Goal: Information Seeking & Learning: Understand process/instructions

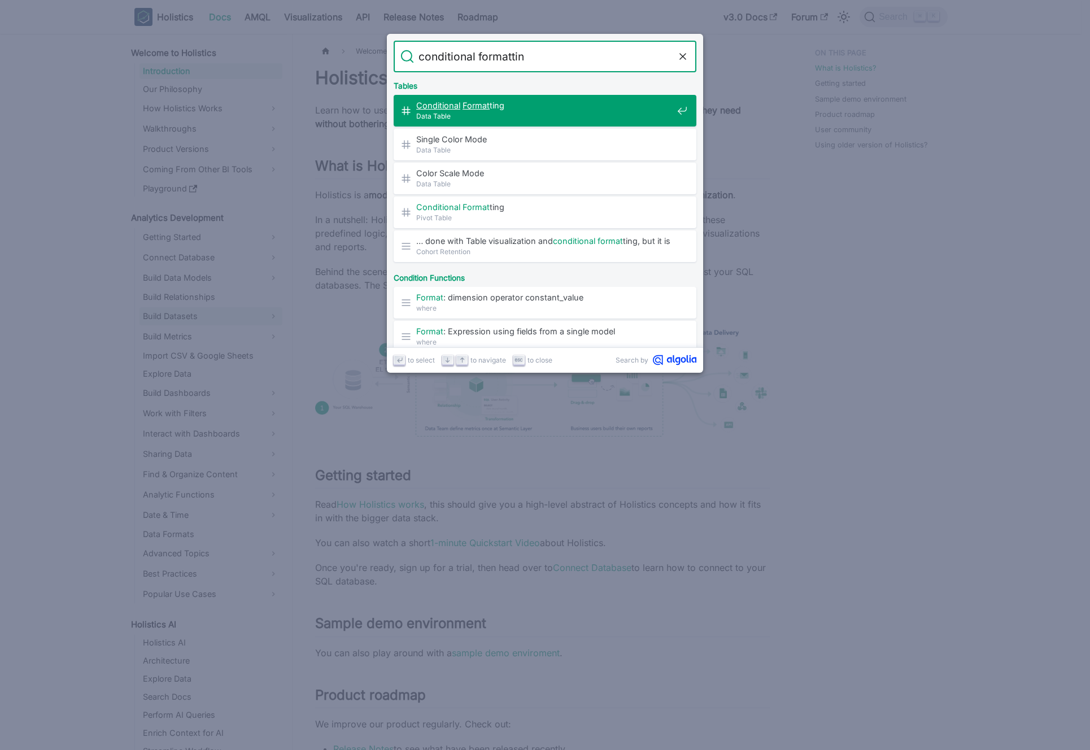
type input "conditional formatting"
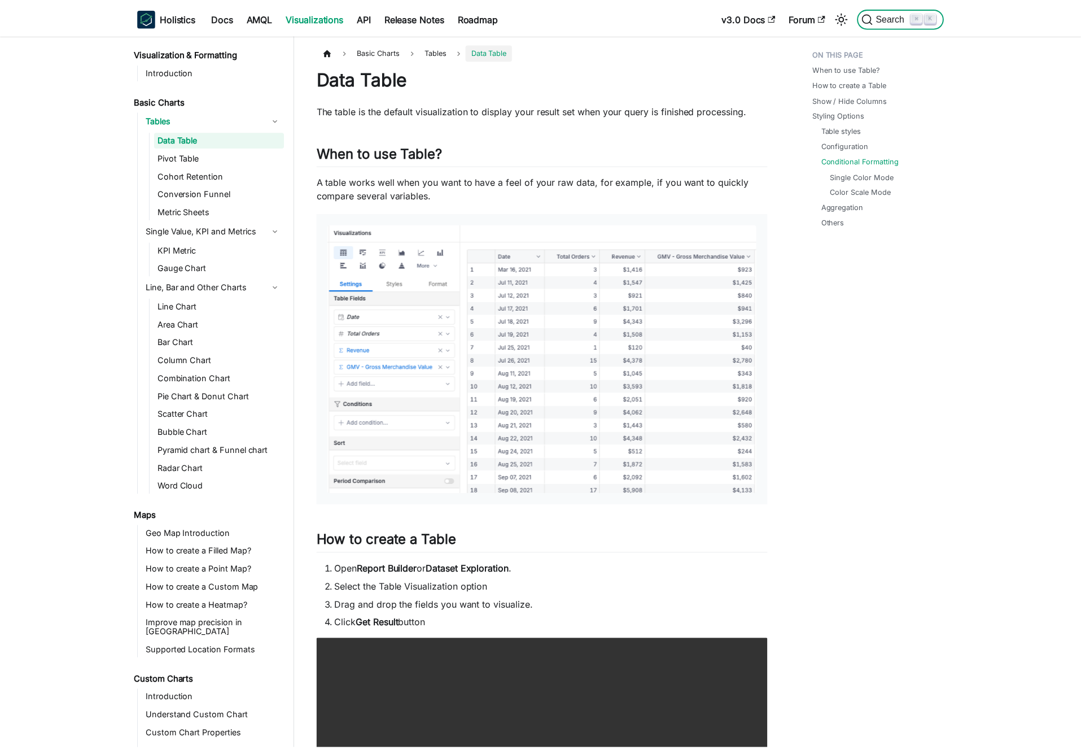
scroll to position [1658, 0]
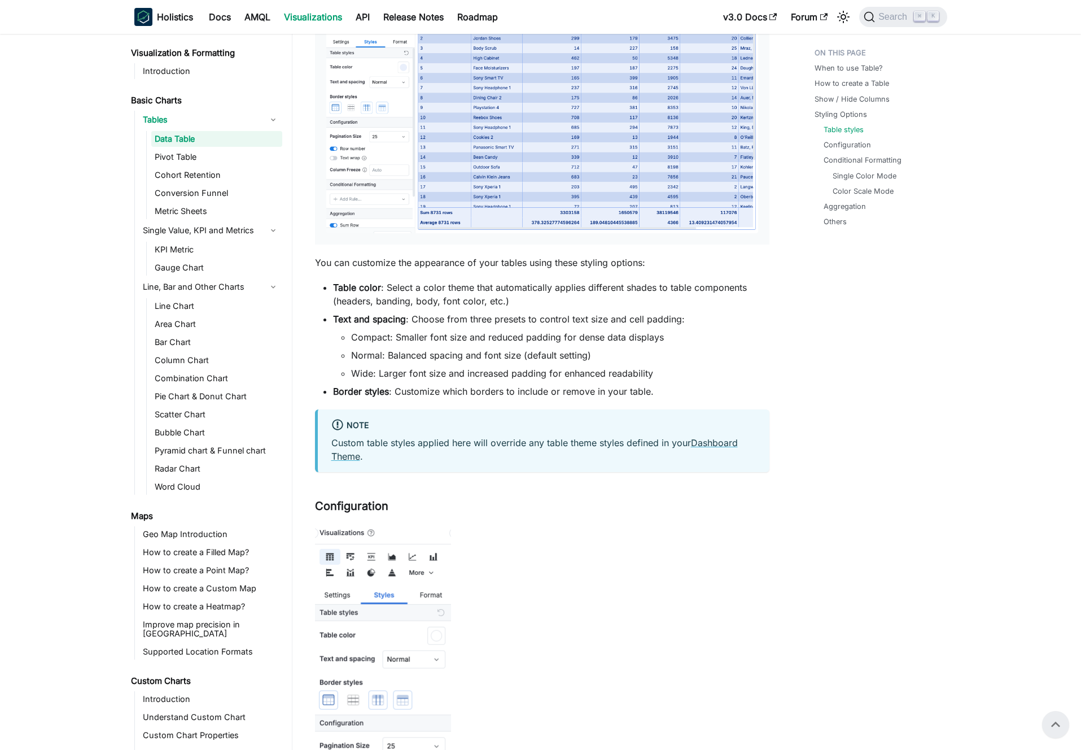
click at [450, 313] on li "Text and spacing : Choose from three presets to control text size and cell padd…" at bounding box center [551, 346] width 436 height 68
click at [452, 305] on li "Table color : Select a color theme that automatically applies different shades …" at bounding box center [551, 294] width 436 height 27
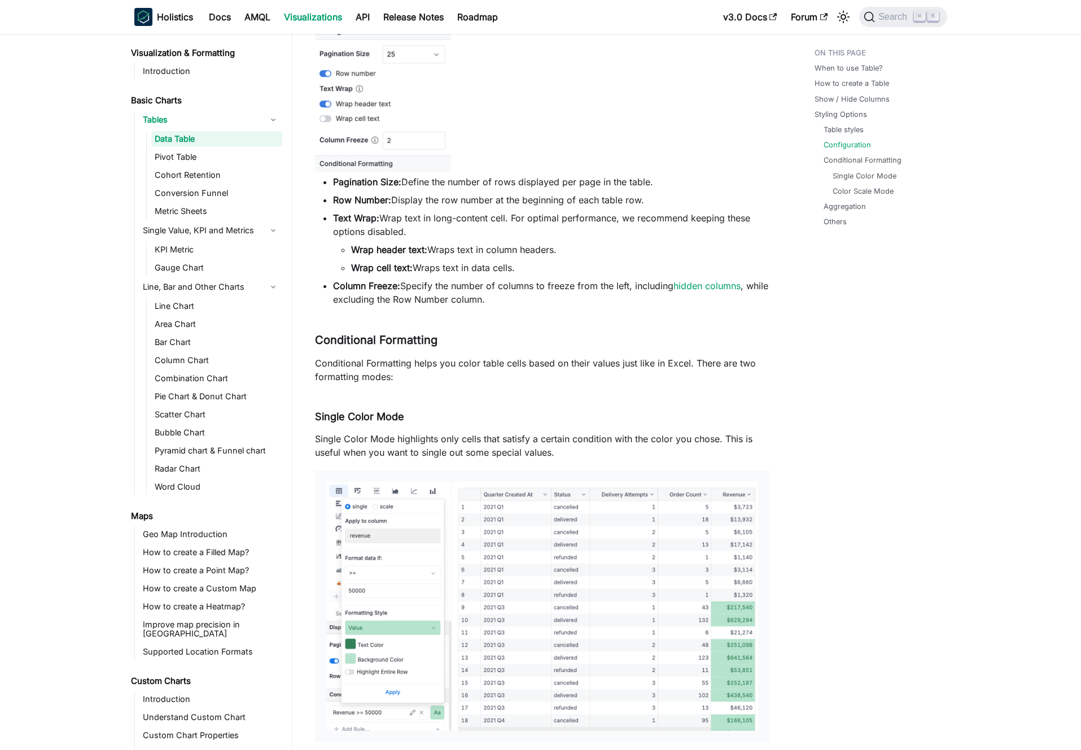
scroll to position [2480, 0]
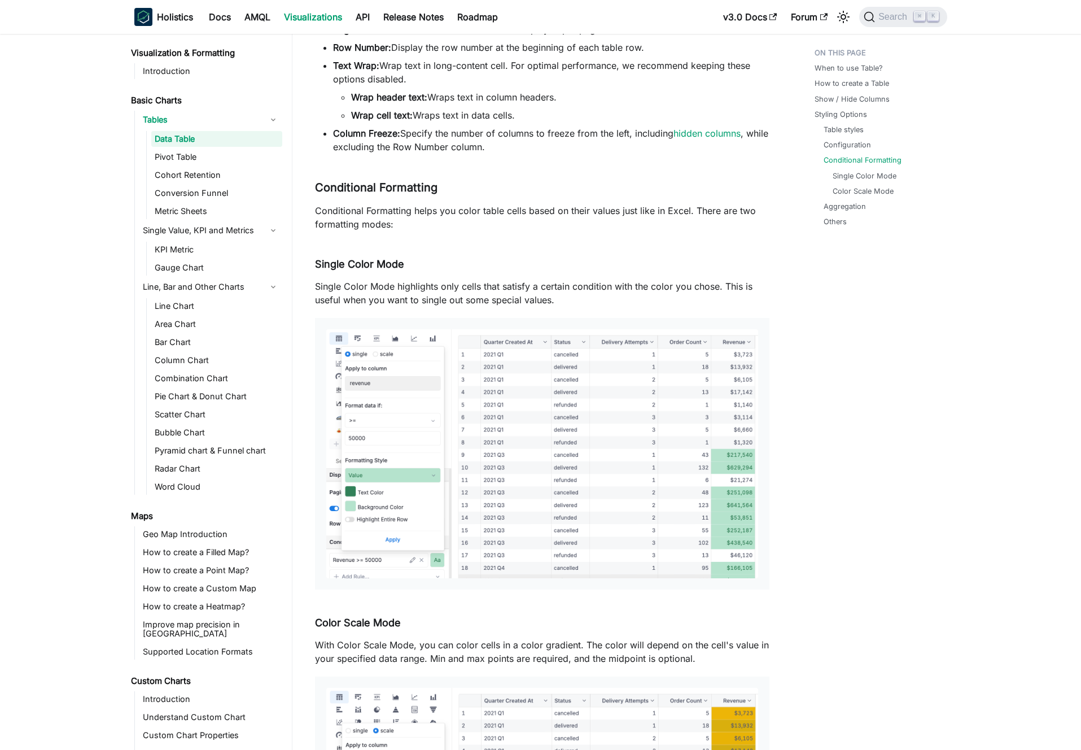
click at [395, 219] on p "Conditional Formatting helps you color table cells based on their values just l…" at bounding box center [542, 217] width 455 height 27
click at [388, 217] on p "Conditional Formatting helps you color table cells based on their values just l…" at bounding box center [542, 217] width 455 height 27
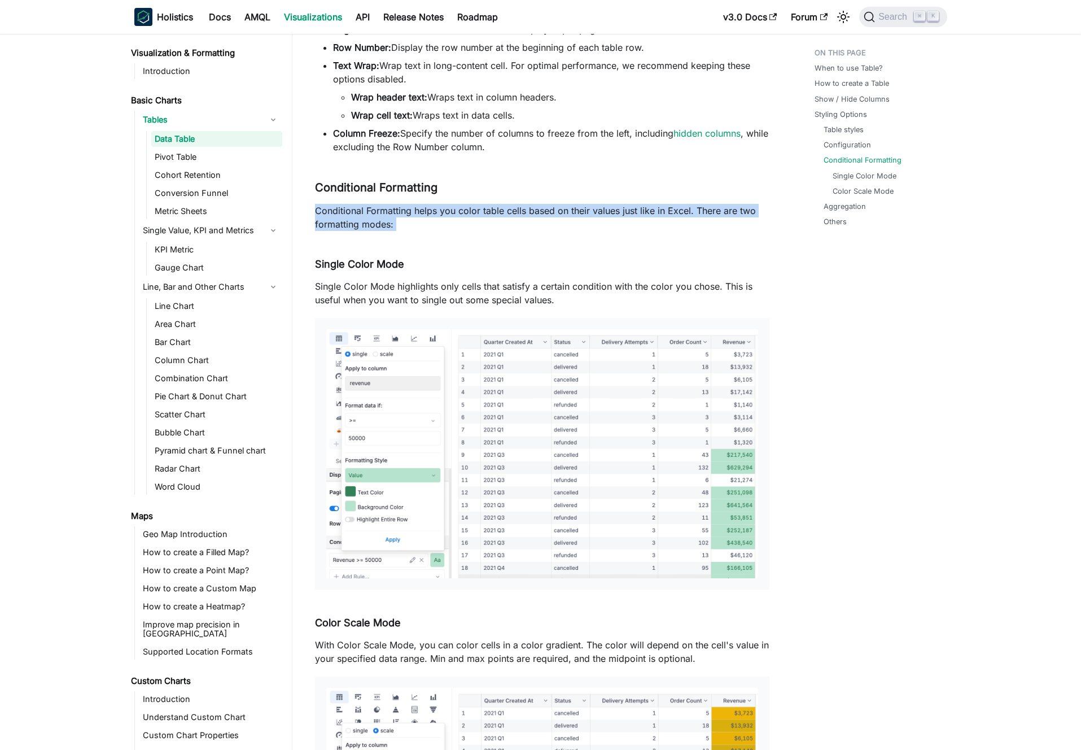
click at [388, 217] on p "Conditional Formatting helps you color table cells based on their values just l…" at bounding box center [542, 217] width 455 height 27
click at [397, 218] on p "Conditional Formatting helps you color table cells based on their values just l…" at bounding box center [542, 217] width 455 height 27
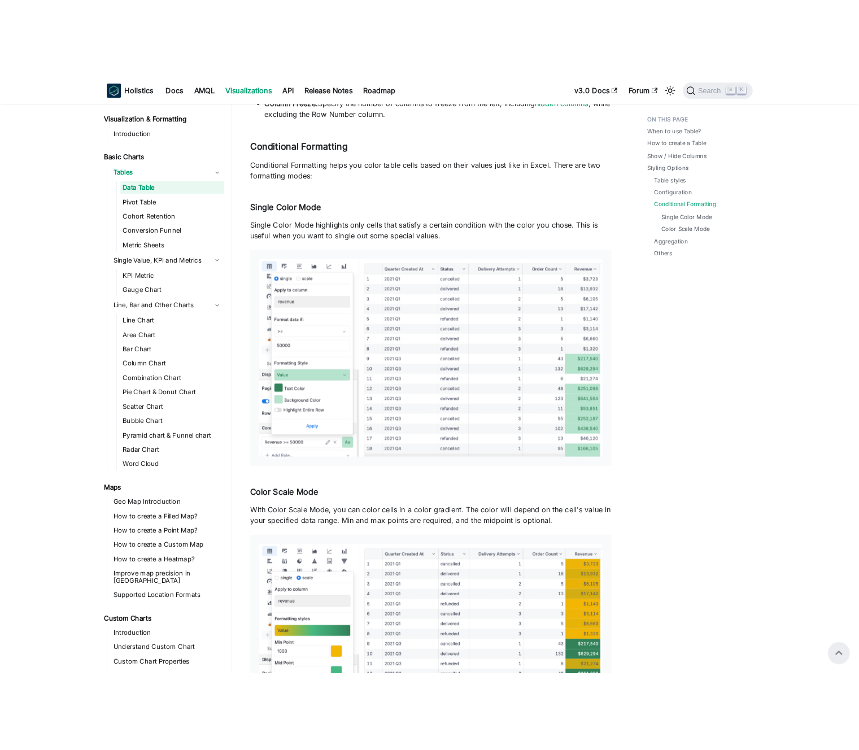
scroll to position [2509, 0]
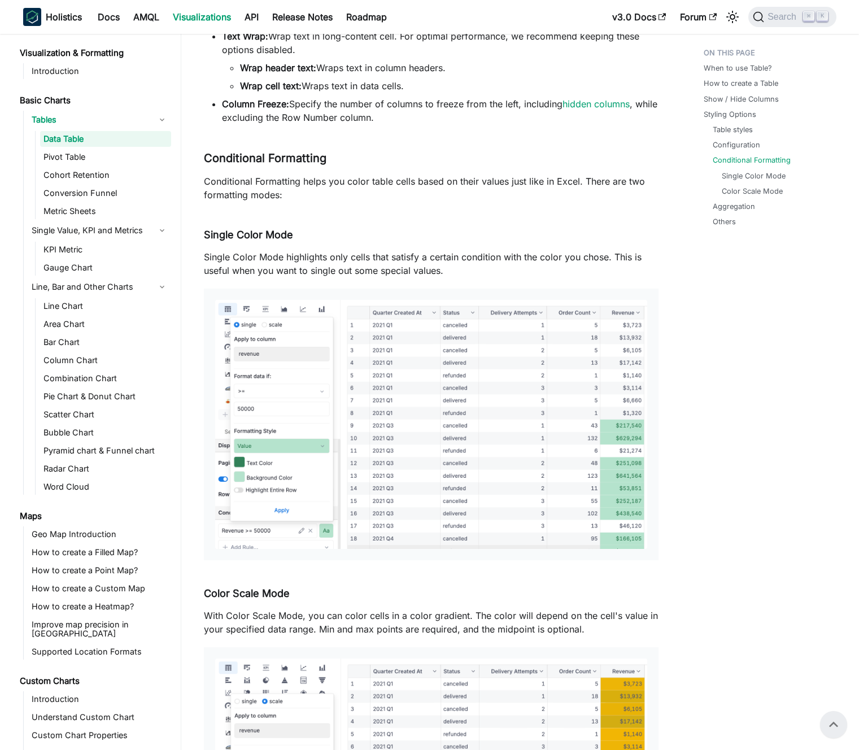
drag, startPoint x: 379, startPoint y: 203, endPoint x: 372, endPoint y: 187, distance: 17.7
click at [372, 187] on p "Conditional Formatting helps you color table cells based on their values just l…" at bounding box center [431, 187] width 455 height 27
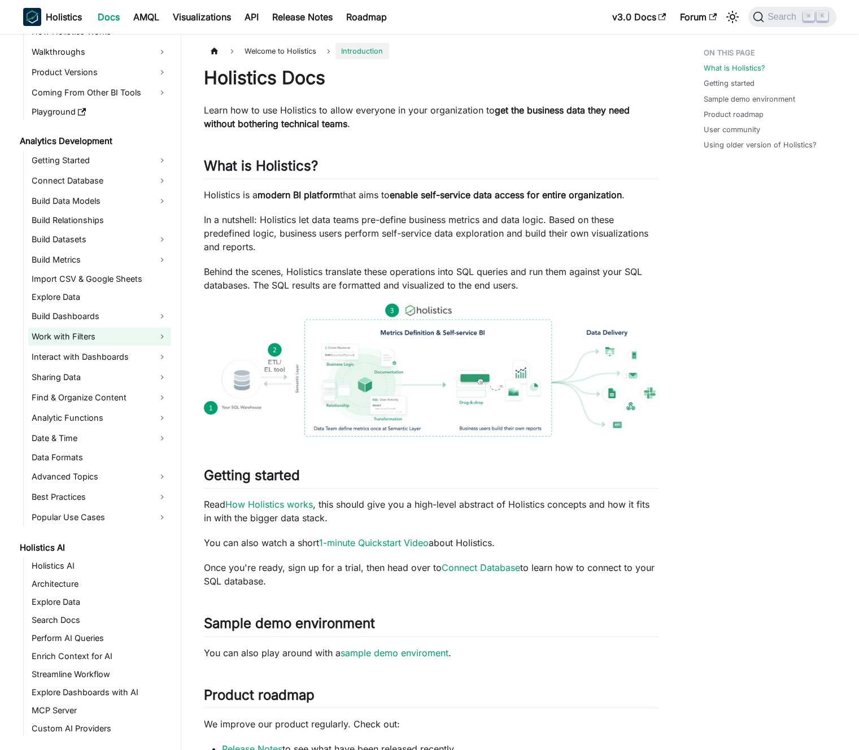
scroll to position [83, 0]
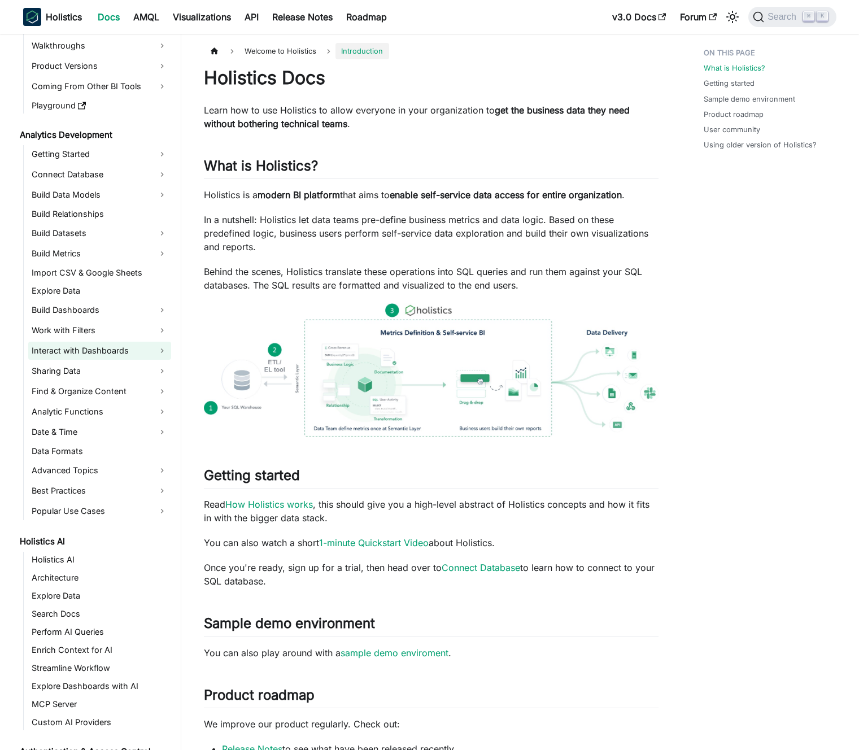
click at [107, 354] on link "Interact with Dashboards" at bounding box center [99, 351] width 143 height 18
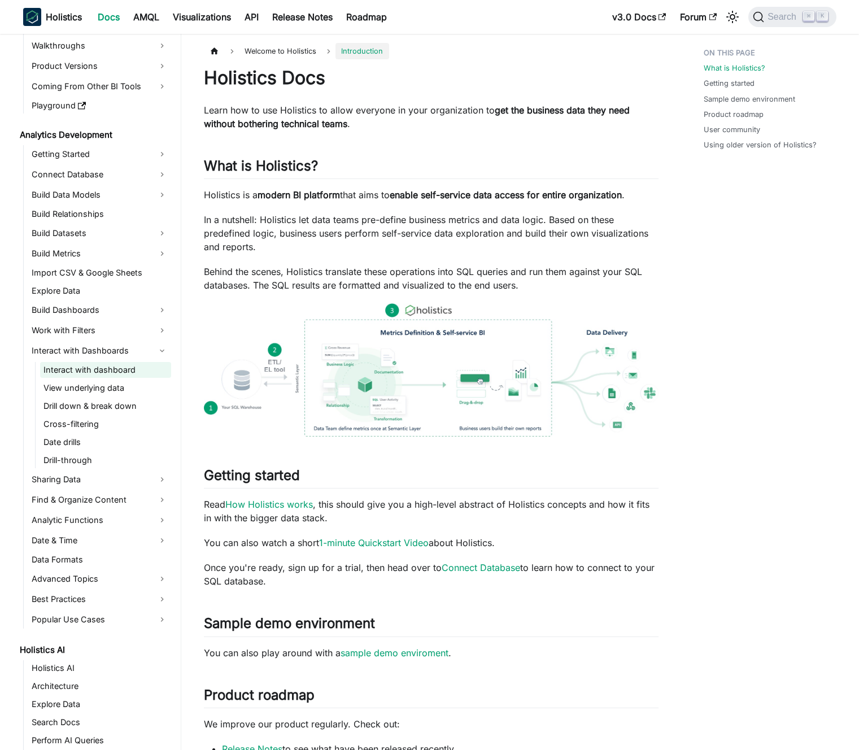
click at [106, 372] on link "Interact with dashboard" at bounding box center [105, 370] width 131 height 16
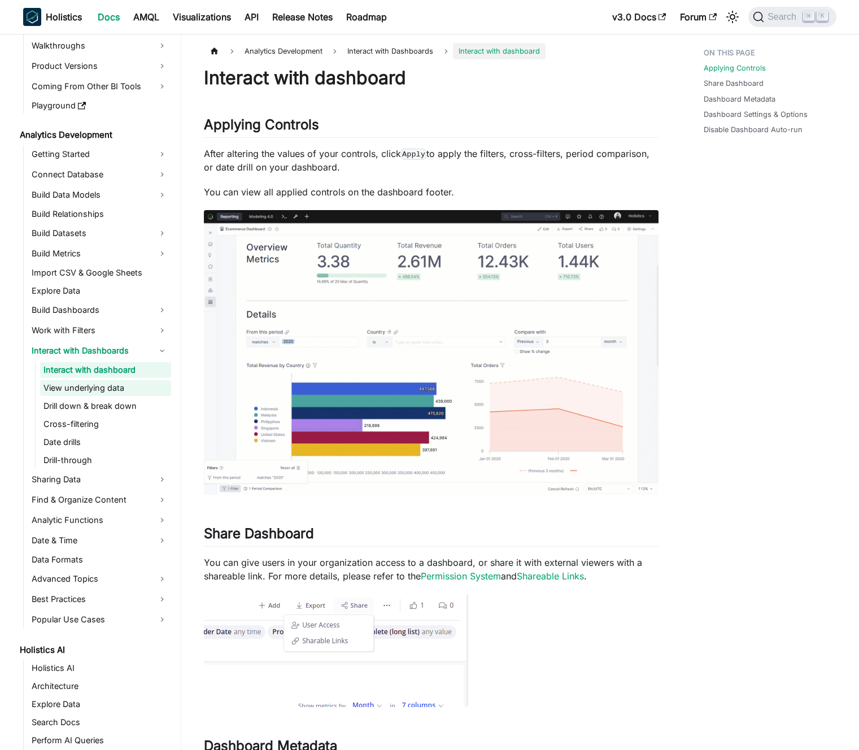
click at [102, 384] on link "View underlying data" at bounding box center [105, 388] width 131 height 16
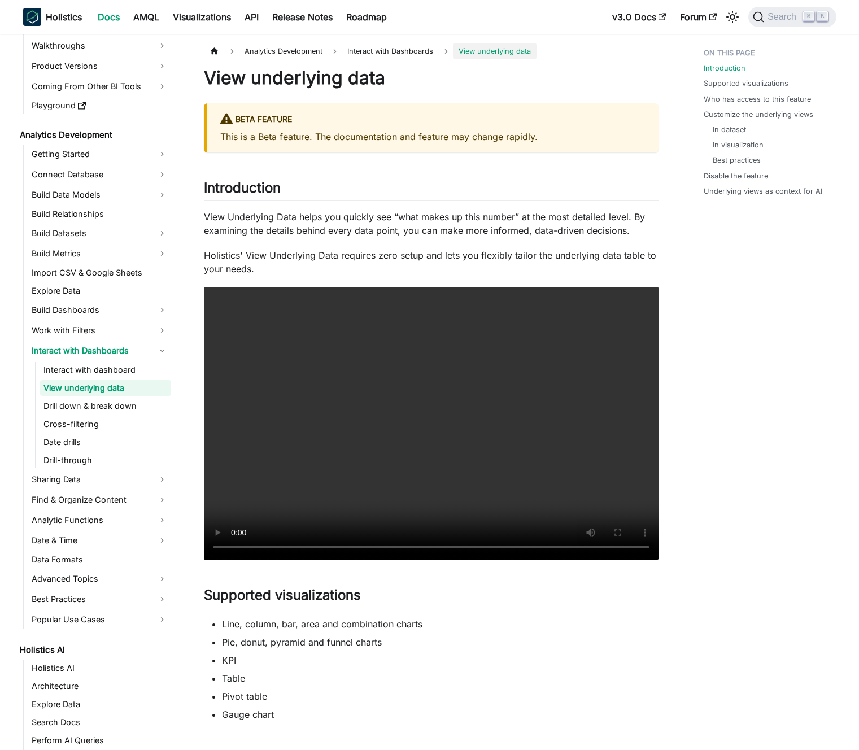
click at [271, 229] on p "View Underlying Data helps you quickly see “what makes up this number” at the m…" at bounding box center [431, 223] width 455 height 27
click at [281, 146] on div "BETA FEATURE This is a Beta feature. The documentation and feature may change r…" at bounding box center [431, 127] width 455 height 49
click at [365, 212] on p "View Underlying Data helps you quickly see “what makes up this number” at the m…" at bounding box center [431, 223] width 455 height 27
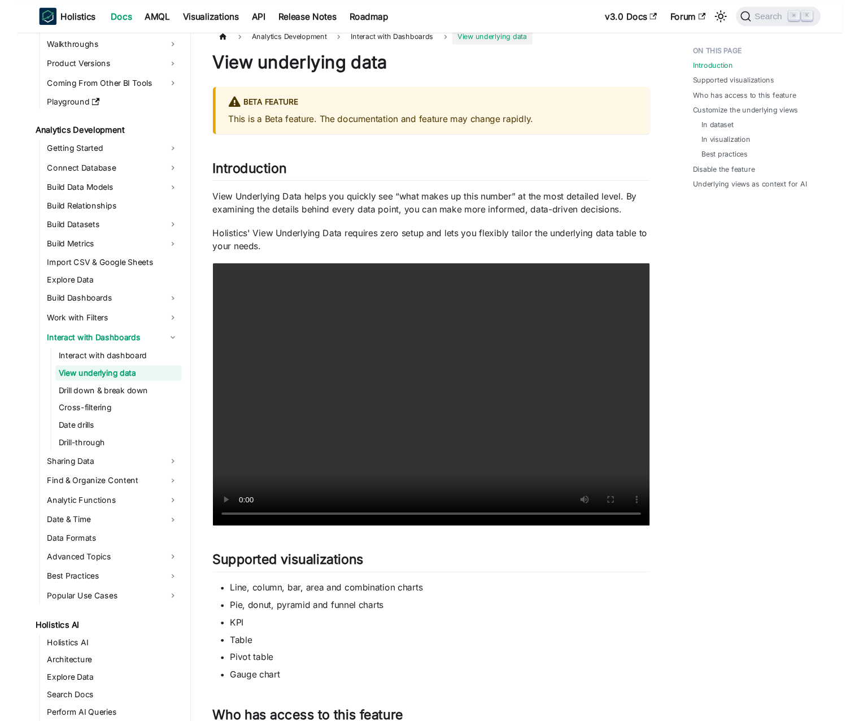
scroll to position [25, 0]
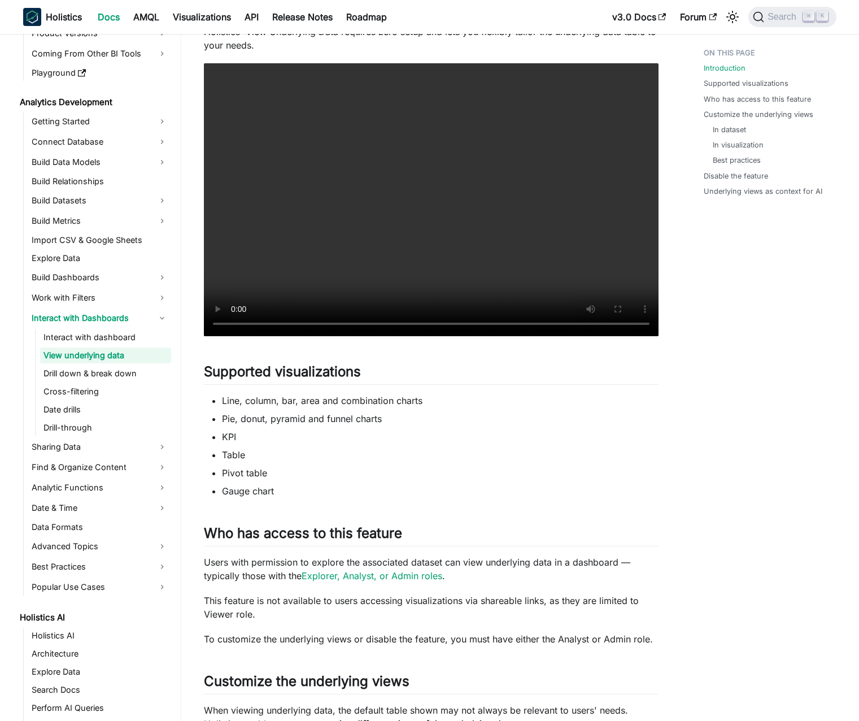
scroll to position [141, 0]
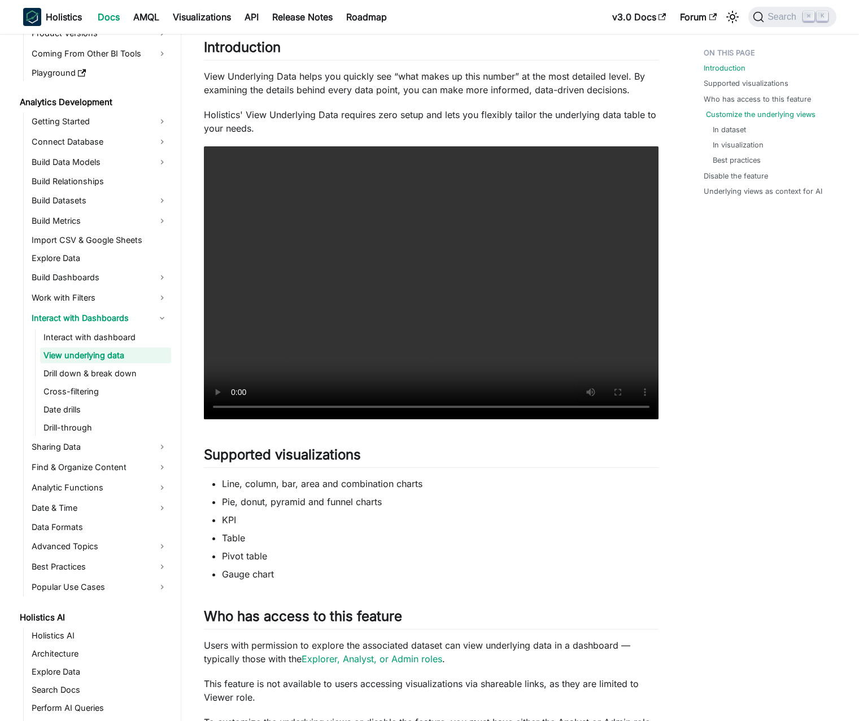
click at [754, 116] on link "Customize the underlying views" at bounding box center [761, 114] width 110 height 11
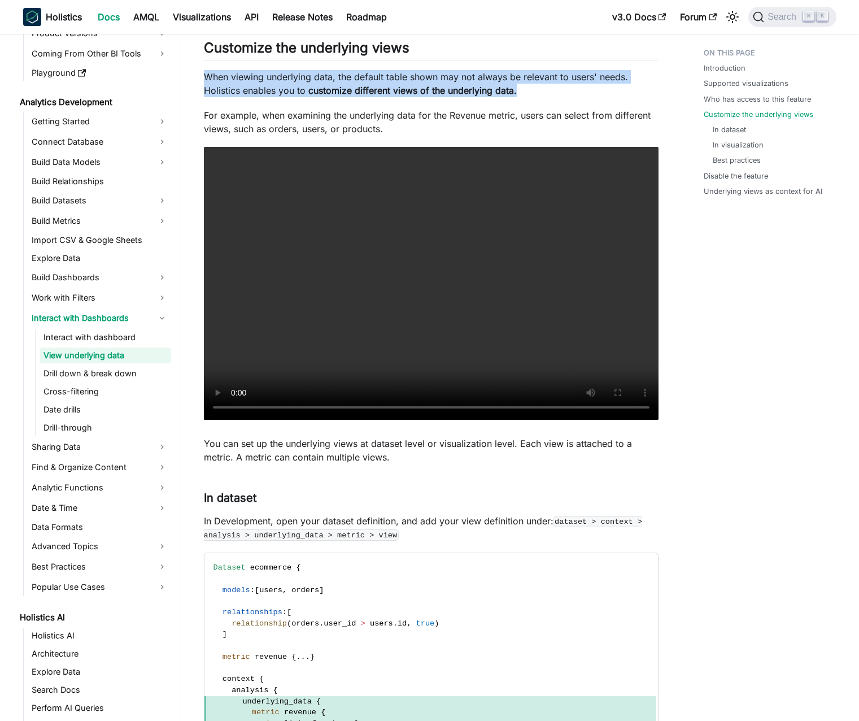
drag, startPoint x: 210, startPoint y: 78, endPoint x: 518, endPoint y: 91, distance: 308.6
click at [518, 91] on p "When viewing underlying data, the default table shown may not always be relevan…" at bounding box center [431, 83] width 455 height 27
click at [519, 91] on p "When viewing underlying data, the default table shown may not always be relevan…" at bounding box center [431, 83] width 455 height 27
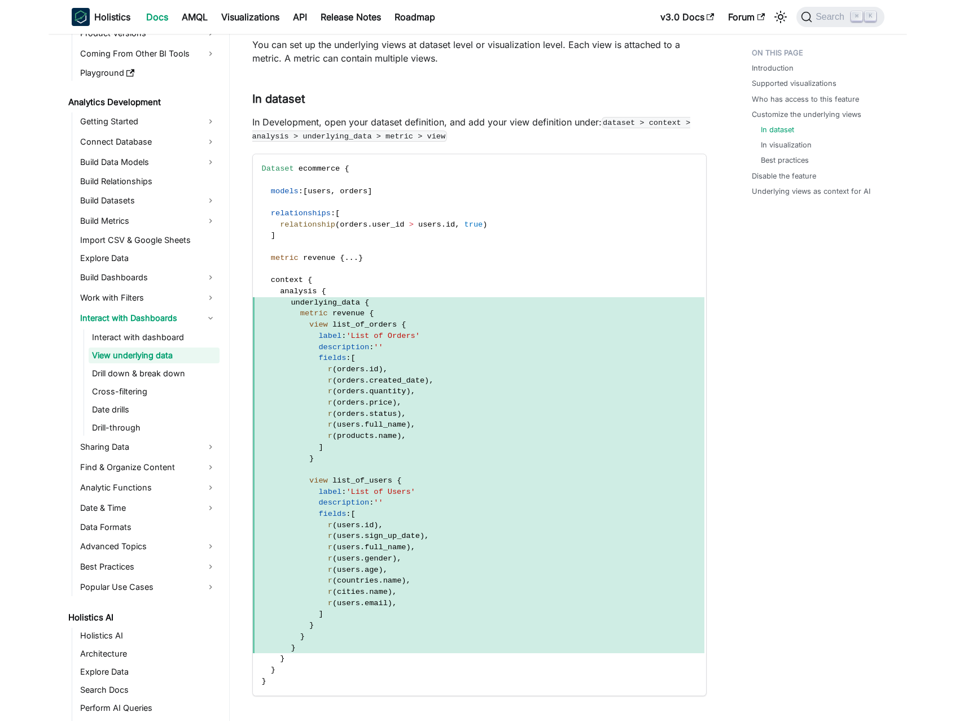
scroll to position [1278, 0]
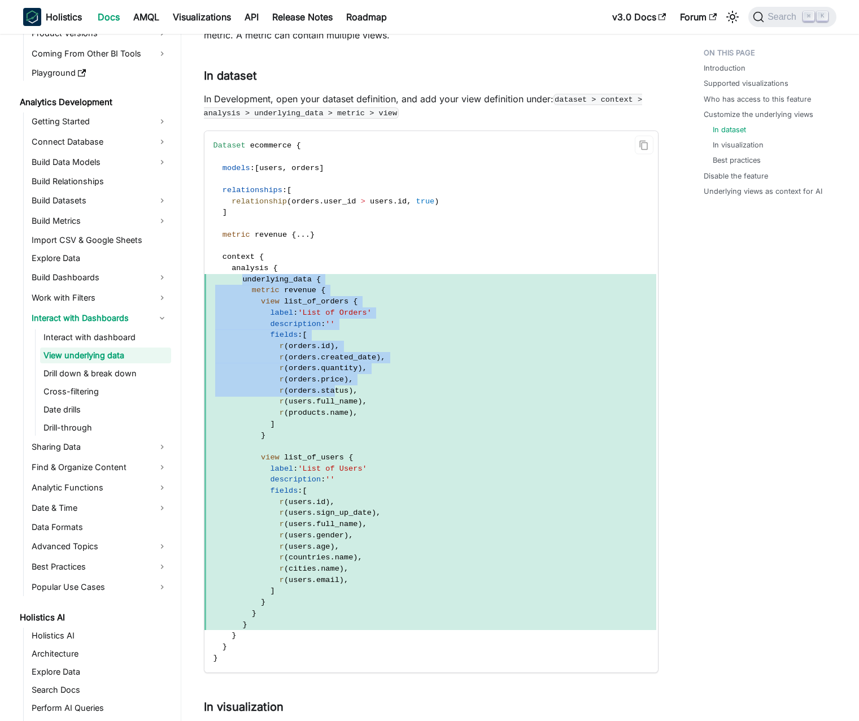
drag, startPoint x: 243, startPoint y: 279, endPoint x: 334, endPoint y: 388, distance: 142.3
click at [334, 388] on code "Dataset ecommerce { models : [ users , orders ] relationships : [ relationship …" at bounding box center [430, 401] width 452 height 541
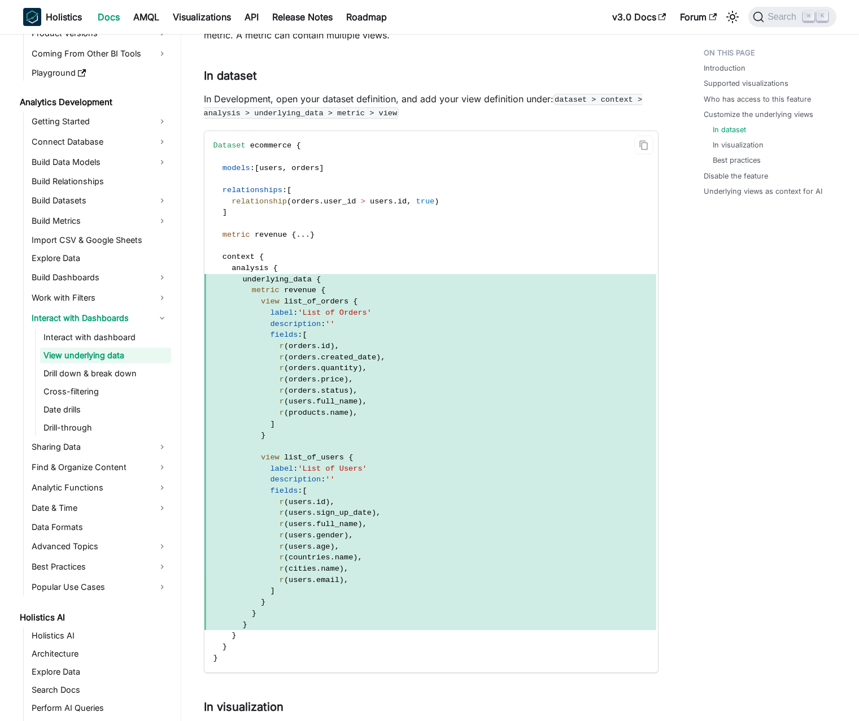
click at [329, 375] on span "price" at bounding box center [332, 379] width 23 height 8
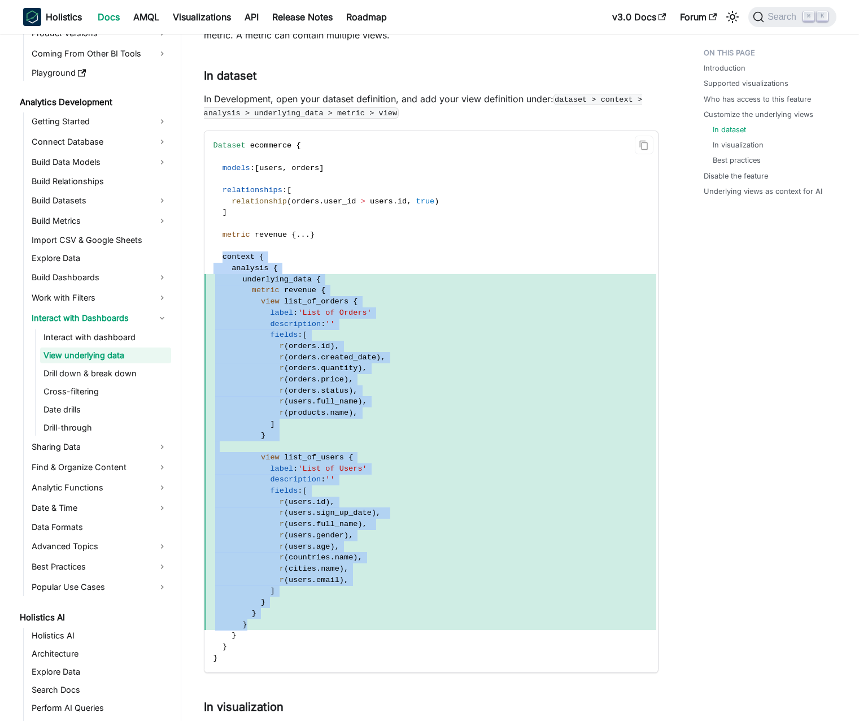
drag, startPoint x: 224, startPoint y: 257, endPoint x: 302, endPoint y: 625, distance: 376.3
click at [302, 625] on code "Dataset ecommerce { models : [ users , orders ] relationships : [ relationship …" at bounding box center [430, 401] width 452 height 541
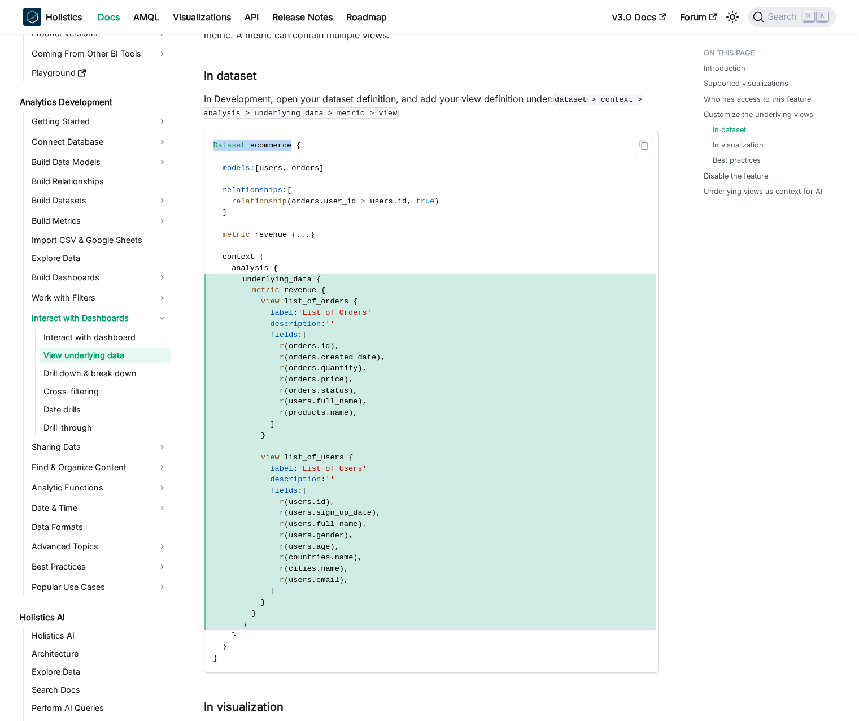
drag, startPoint x: 213, startPoint y: 146, endPoint x: 292, endPoint y: 149, distance: 79.7
click at [292, 149] on code "Dataset ecommerce { models : [ users , orders ] relationships : [ relationship …" at bounding box center [430, 401] width 452 height 541
click at [293, 149] on span at bounding box center [293, 145] width 5 height 8
click at [355, 260] on code "Dataset ecommerce { models : [ users , orders ] relationships : [ relationship …" at bounding box center [430, 401] width 452 height 541
drag, startPoint x: 375, startPoint y: 272, endPoint x: 380, endPoint y: 303, distance: 30.9
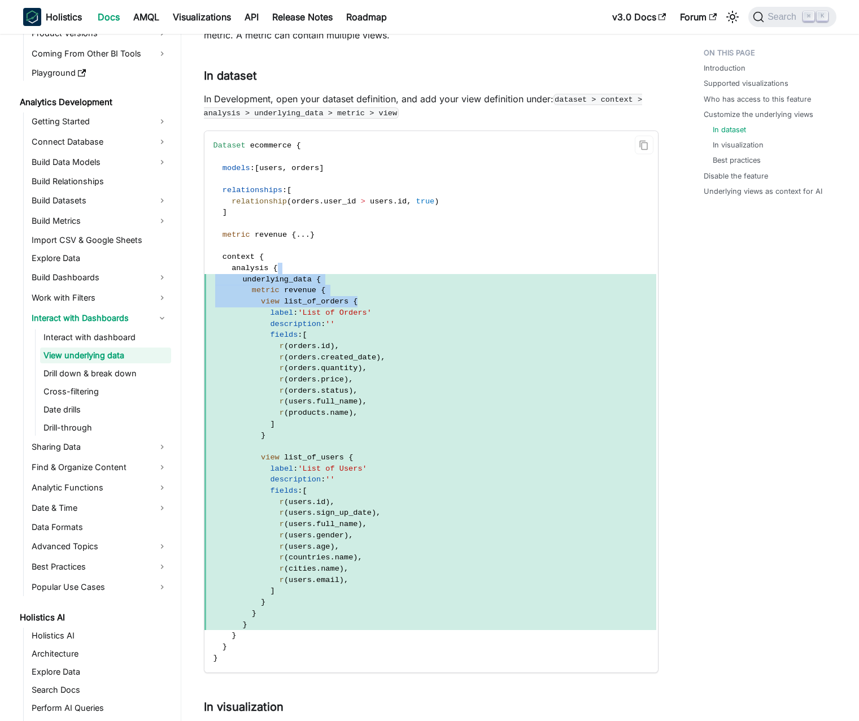
click at [380, 303] on code "Dataset ecommerce { models : [ users , orders ] relationships : [ relationship …" at bounding box center [430, 401] width 452 height 541
click at [380, 303] on span "view list_of_orders {" at bounding box center [430, 301] width 452 height 11
click at [373, 302] on span "view list_of_orders {" at bounding box center [430, 301] width 452 height 11
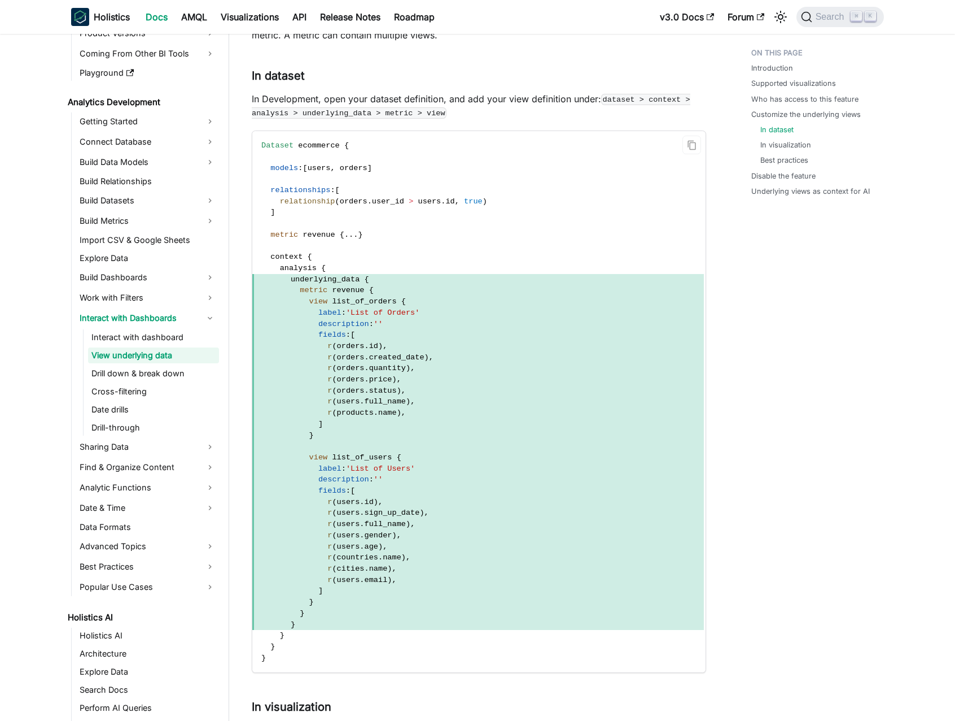
click at [365, 272] on code "Dataset ecommerce { models : [ users , orders ] relationships : [ relationship …" at bounding box center [478, 401] width 452 height 541
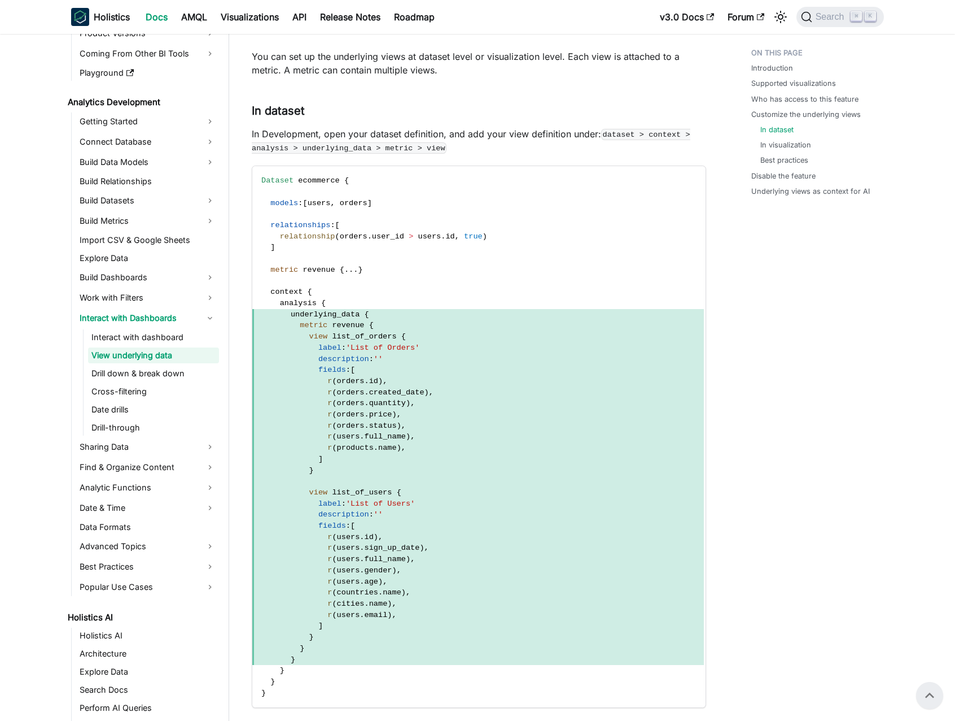
scroll to position [1241, 0]
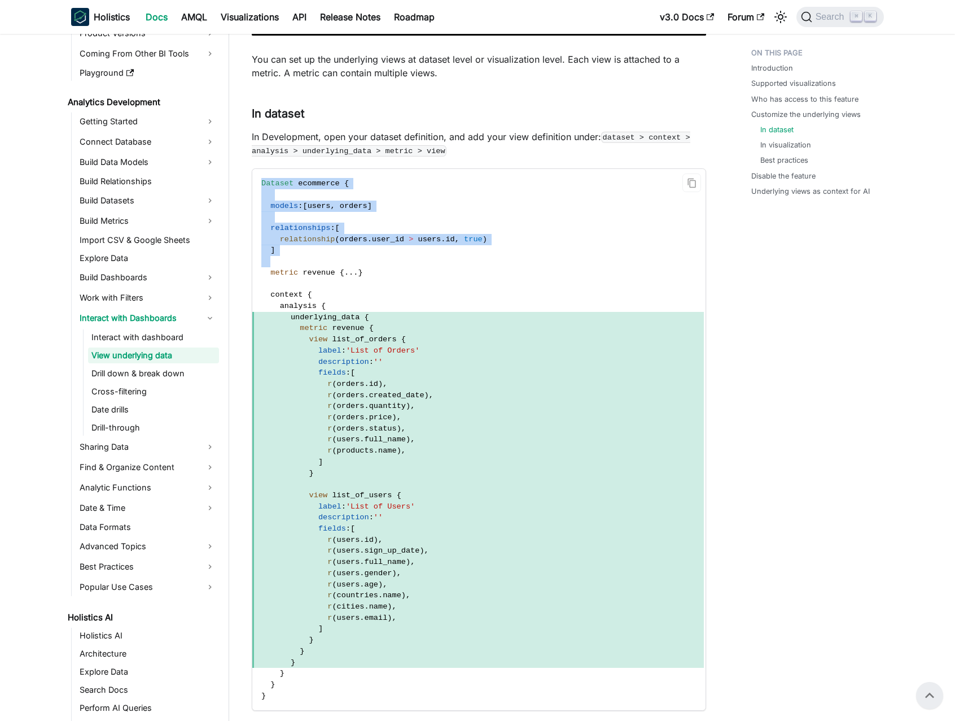
drag, startPoint x: 260, startPoint y: 182, endPoint x: 432, endPoint y: 264, distance: 189.9
click at [432, 264] on code "Dataset ecommerce { models : [ users , orders ] relationships : [ relationship …" at bounding box center [478, 439] width 452 height 541
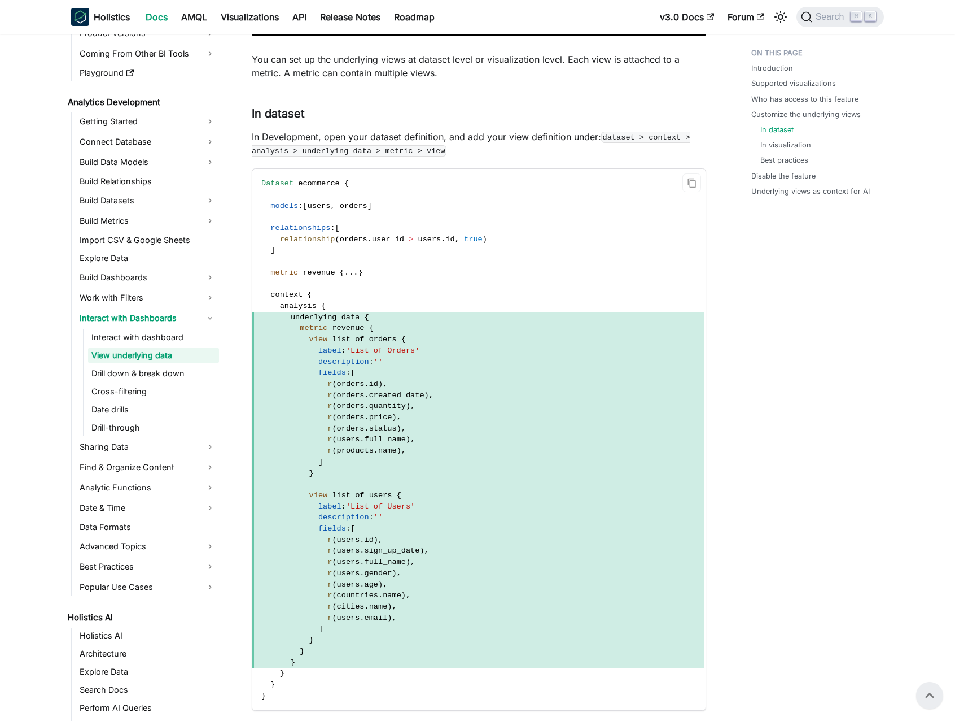
click at [432, 264] on code "Dataset ecommerce { models : [ users , orders ] relationships : [ relationship …" at bounding box center [478, 439] width 452 height 541
drag, startPoint x: 276, startPoint y: 295, endPoint x: 317, endPoint y: 300, distance: 41.0
click at [317, 300] on code "Dataset ecommerce { models : [ users , orders ] relationships : [ relationship …" at bounding box center [478, 439] width 452 height 541
drag, startPoint x: 298, startPoint y: 306, endPoint x: 287, endPoint y: 304, distance: 10.9
click at [296, 305] on span "analysis" at bounding box center [298, 306] width 37 height 8
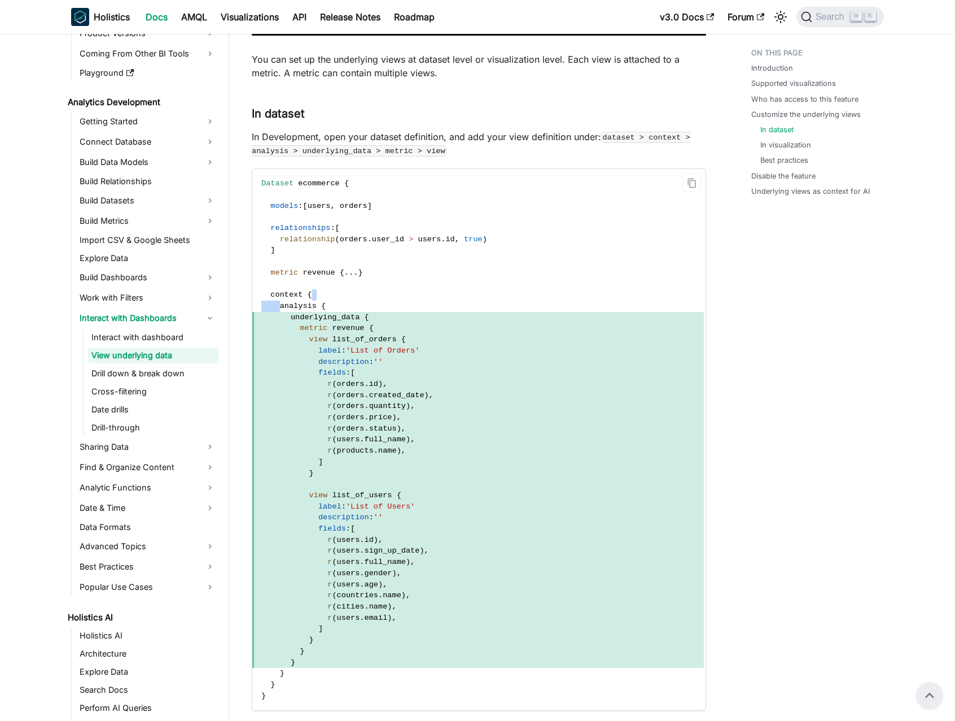
drag, startPoint x: 280, startPoint y: 304, endPoint x: 328, endPoint y: 300, distance: 47.6
click at [328, 300] on code "Dataset ecommerce { models : [ users , orders ] relationships : [ relationship …" at bounding box center [478, 439] width 452 height 541
drag, startPoint x: 292, startPoint y: 315, endPoint x: 374, endPoint y: 317, distance: 82.5
click at [374, 317] on span "underlying_data {" at bounding box center [478, 317] width 452 height 11
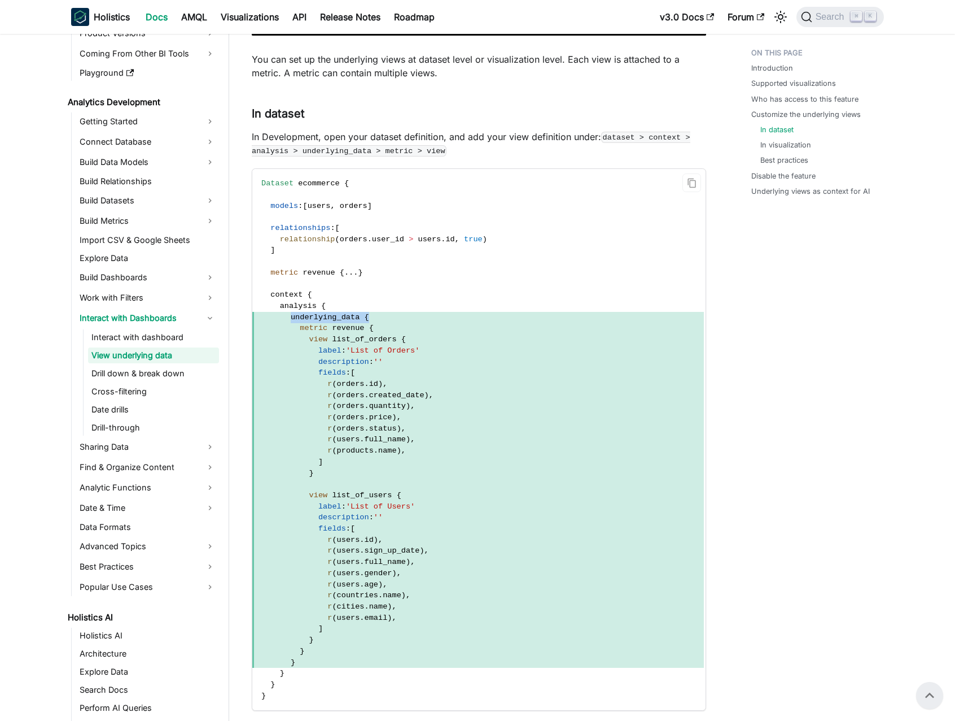
click at [374, 317] on span "underlying_data {" at bounding box center [478, 317] width 452 height 11
drag, startPoint x: 298, startPoint y: 328, endPoint x: 374, endPoint y: 326, distance: 76.8
click at [374, 326] on span "metric revenue {" at bounding box center [478, 327] width 452 height 11
drag, startPoint x: 379, startPoint y: 326, endPoint x: 309, endPoint y: 329, distance: 69.5
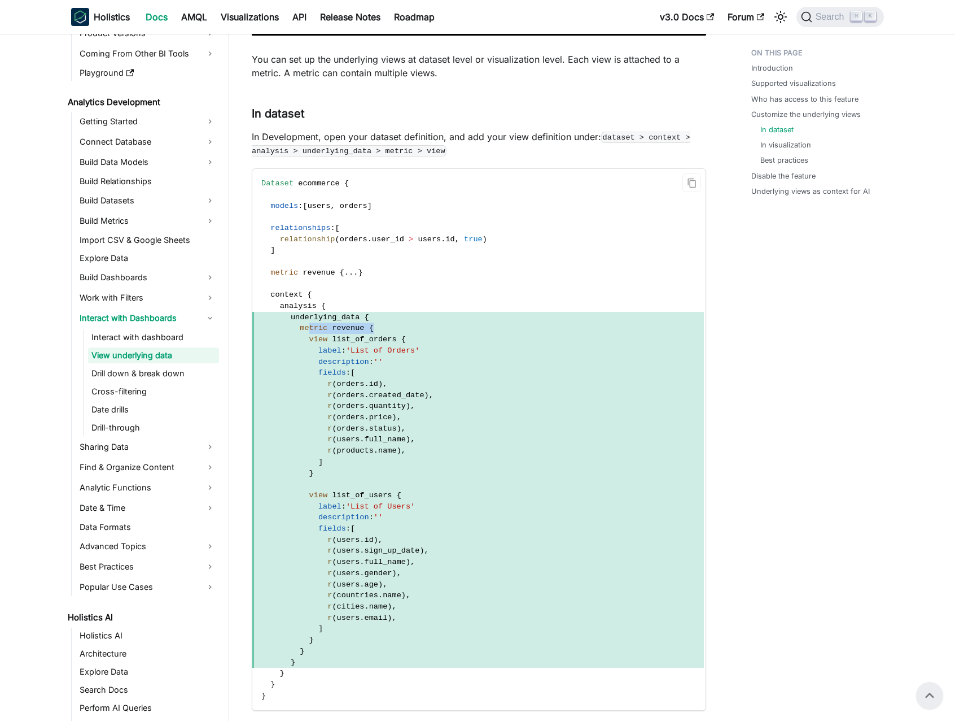
click at [309, 329] on span "metric revenue {" at bounding box center [478, 327] width 452 height 11
click at [309, 329] on span "metric" at bounding box center [314, 328] width 28 height 8
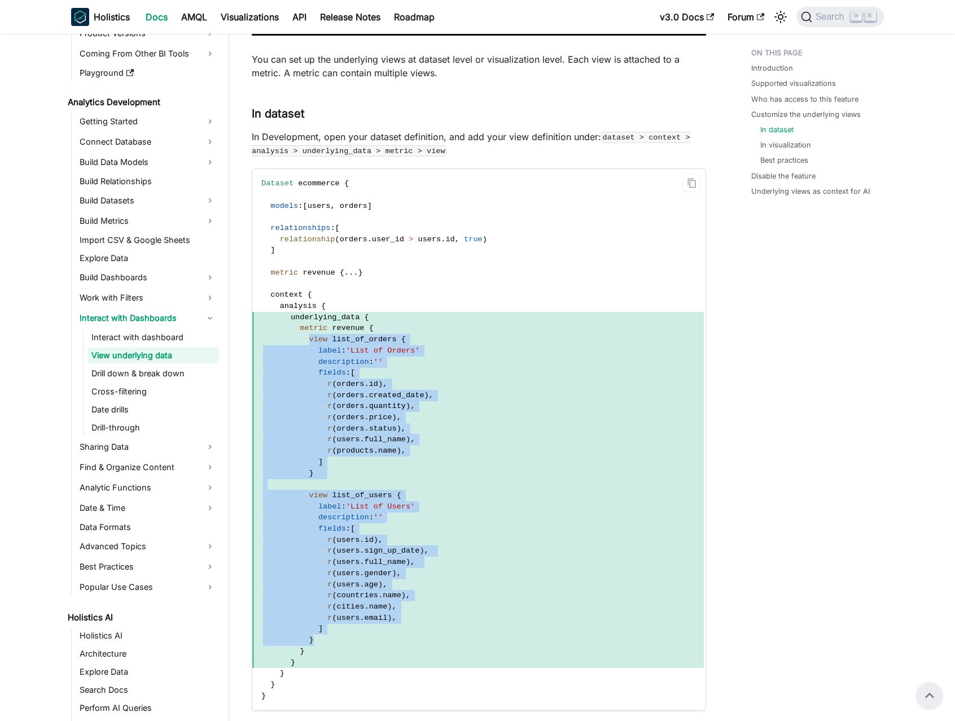
drag, startPoint x: 311, startPoint y: 341, endPoint x: 360, endPoint y: 639, distance: 302.3
click at [360, 639] on code "Dataset ecommerce { models : [ users , orders ] relationships : [ relationship …" at bounding box center [478, 439] width 452 height 541
click at [411, 470] on span "}" at bounding box center [478, 473] width 452 height 11
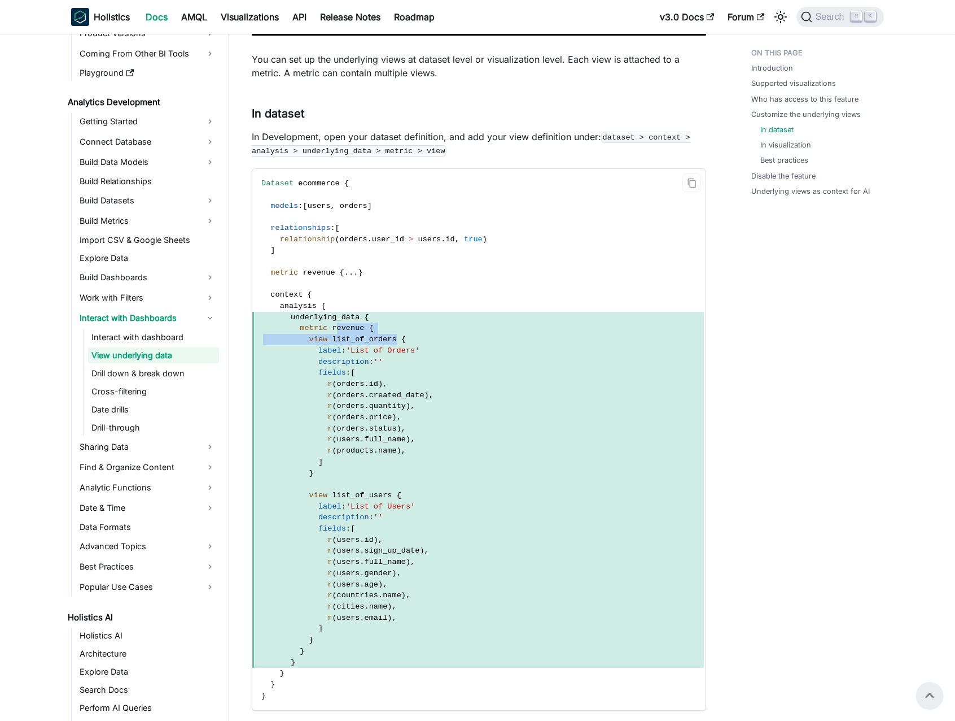
drag, startPoint x: 366, startPoint y: 335, endPoint x: 336, endPoint y: 330, distance: 31.0
click at [336, 330] on code "Dataset ecommerce { models : [ users , orders ] relationships : [ relationship …" at bounding box center [478, 439] width 452 height 541
click at [336, 330] on span "revenue" at bounding box center [348, 328] width 32 height 8
click at [443, 324] on span "metric revenue {" at bounding box center [478, 327] width 452 height 11
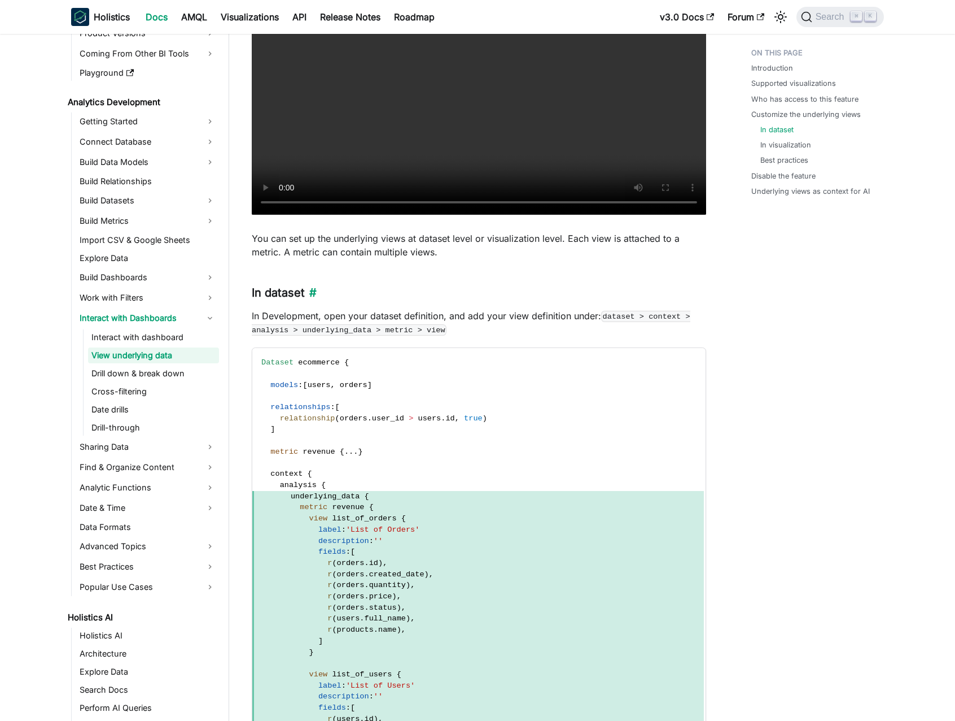
scroll to position [1086, 0]
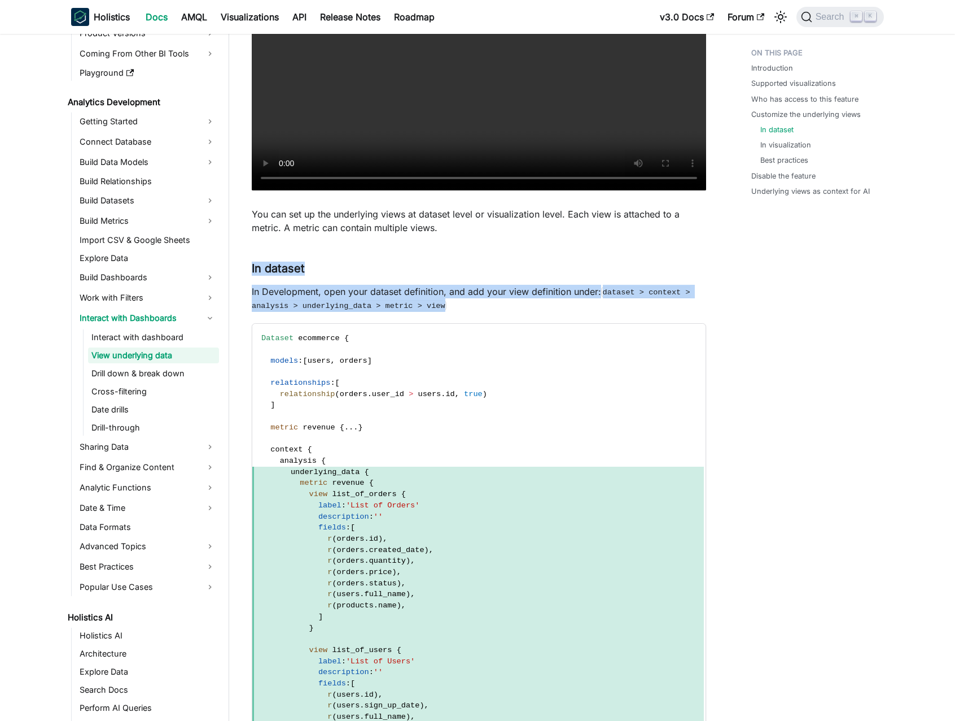
drag, startPoint x: 246, startPoint y: 264, endPoint x: 541, endPoint y: 310, distance: 298.4
click at [541, 310] on article "Analytics Development Interact with Dashboards View underlying data On this pag…" at bounding box center [479, 682] width 473 height 3450
click at [541, 310] on p "In Development, open your dataset definition, and add your view definition unde…" at bounding box center [479, 298] width 455 height 27
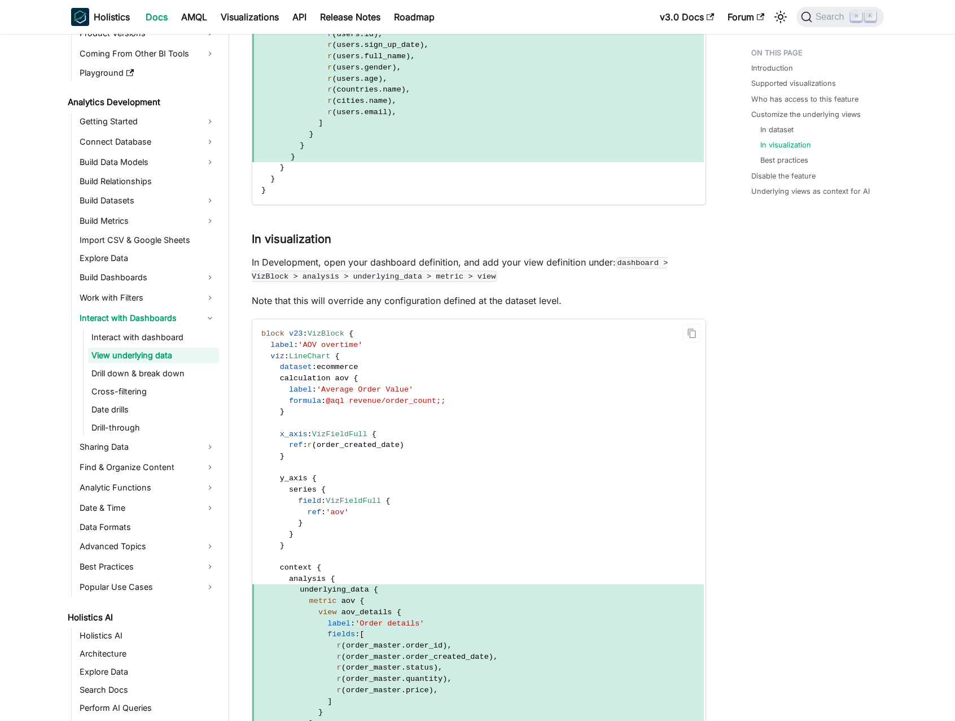
scroll to position [1754, 0]
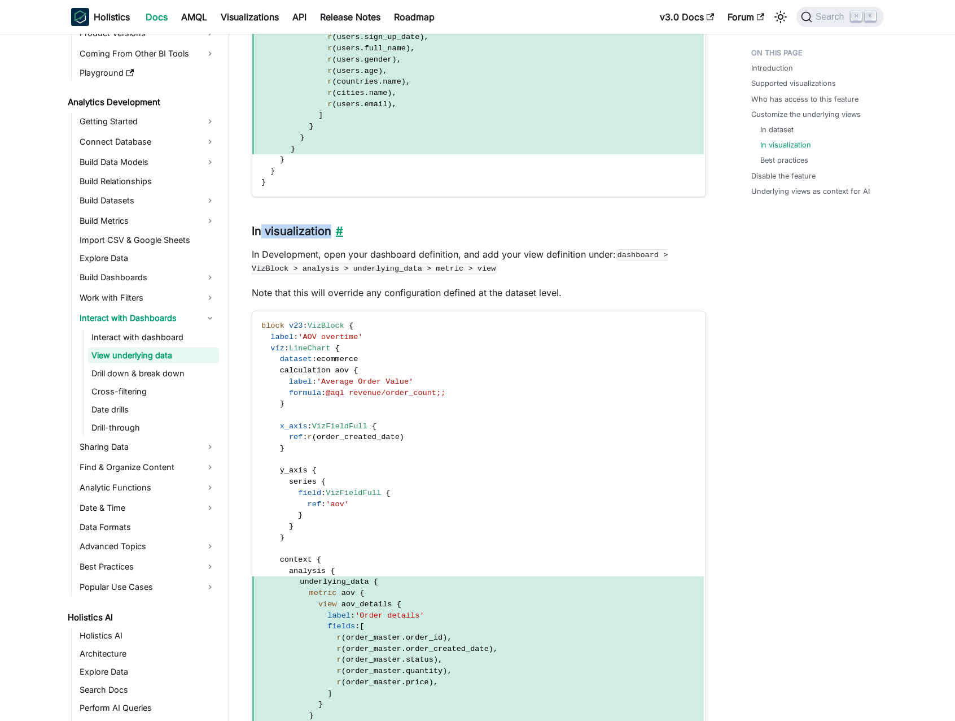
drag, startPoint x: 265, startPoint y: 234, endPoint x: 330, endPoint y: 237, distance: 65.0
click at [330, 237] on h3 "In visualization ​" at bounding box center [479, 231] width 455 height 14
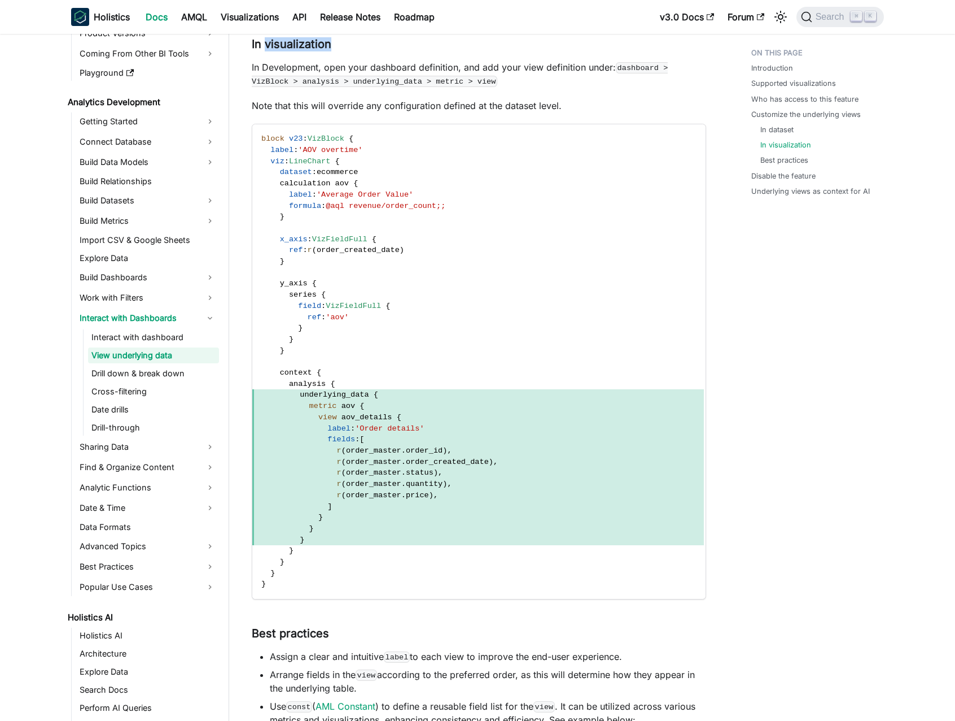
scroll to position [1931, 0]
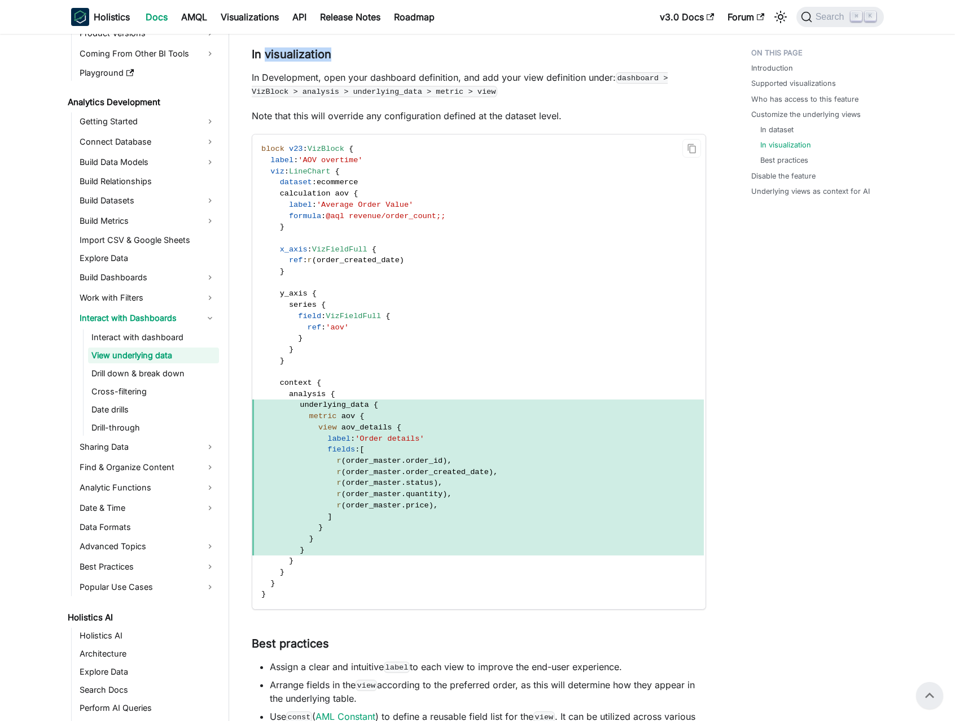
click at [346, 224] on code "block v23 : VizBlock { label : 'AOV overtime' viz : LineChart { dataset : ecomm…" at bounding box center [478, 371] width 452 height 474
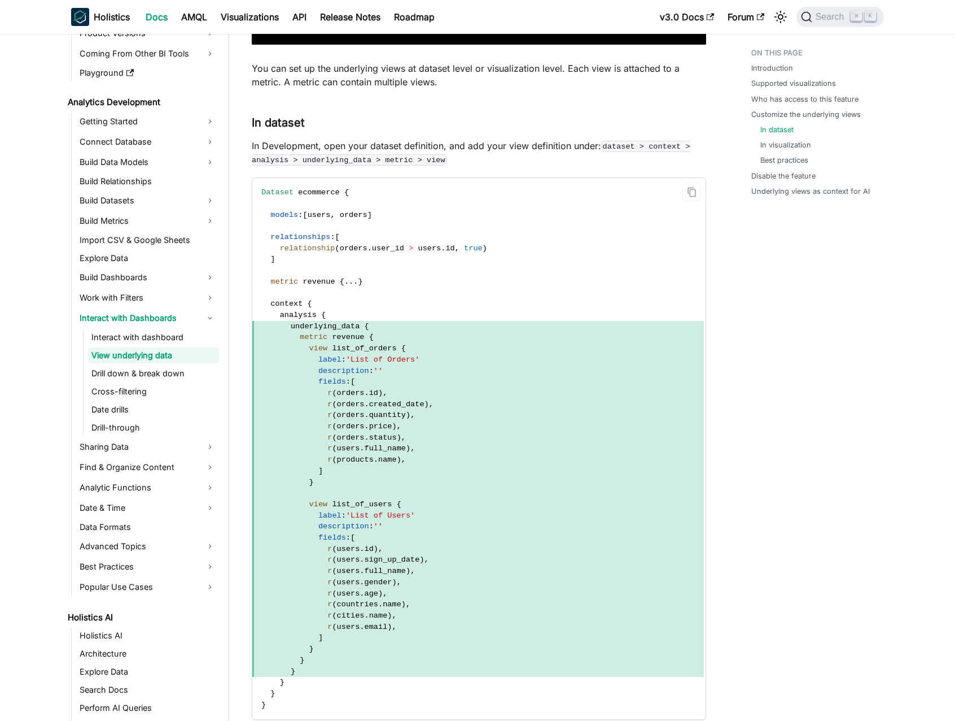
scroll to position [1233, 0]
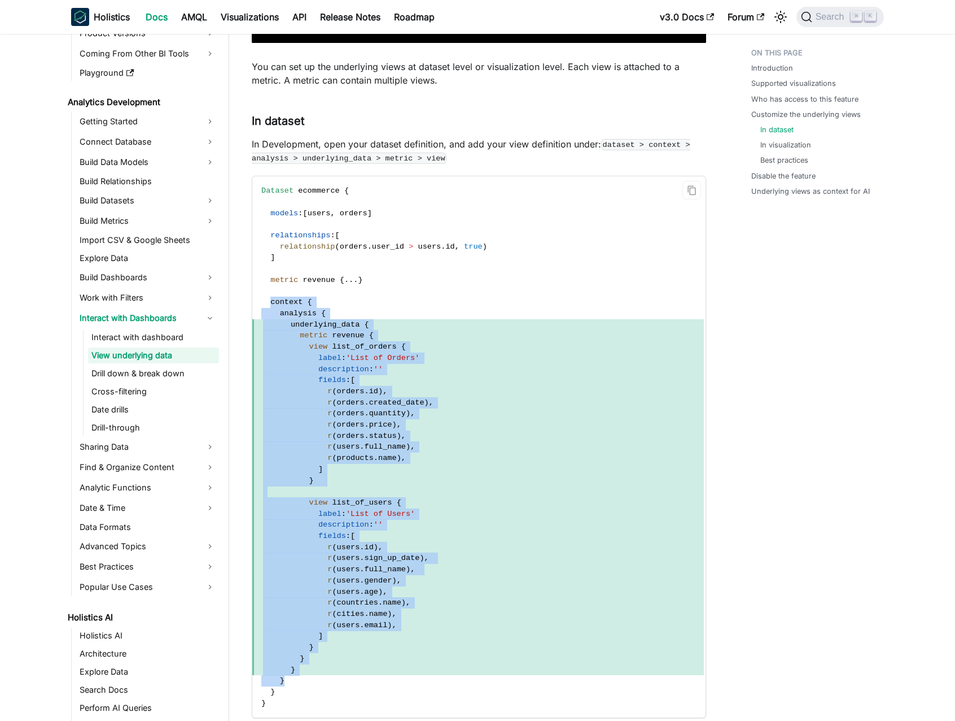
drag, startPoint x: 271, startPoint y: 300, endPoint x: 333, endPoint y: 678, distance: 382.8
click at [333, 678] on code "Dataset ecommerce { models : [ users , orders ] relationships : [ relationship …" at bounding box center [478, 446] width 452 height 541
click at [298, 688] on code "Dataset ecommerce { models : [ users , orders ] relationships : [ relationship …" at bounding box center [478, 446] width 452 height 541
copy code "context { analysis { underlying_data { metric revenue { view list_of_orders { l…"
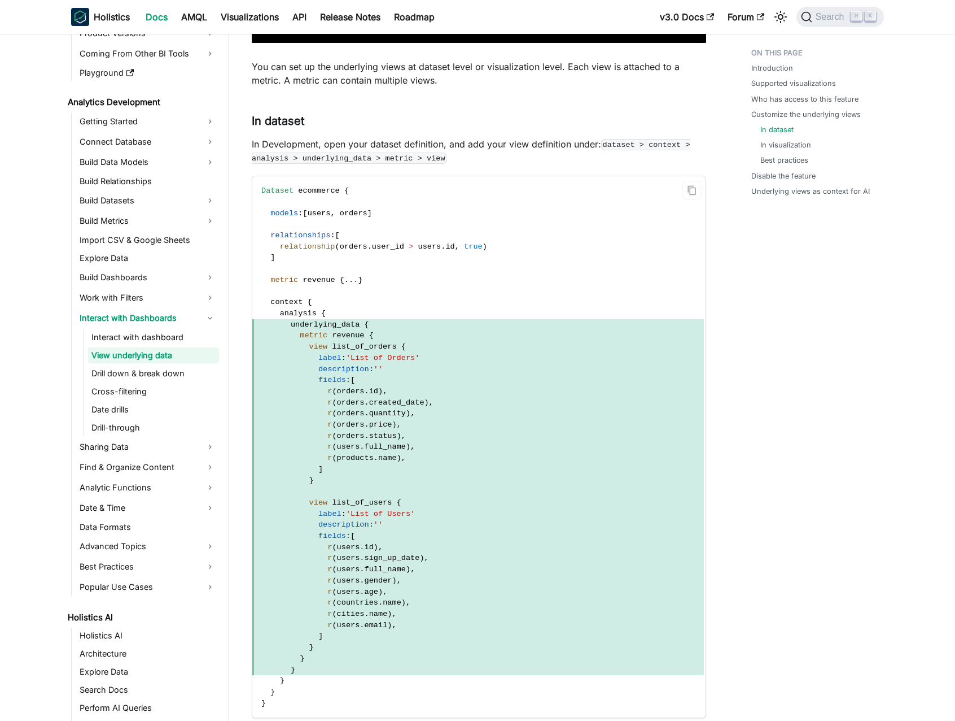
click at [474, 229] on code "Dataset ecommerce { models : [ users , orders ] relationships : [ relationship …" at bounding box center [478, 446] width 452 height 541
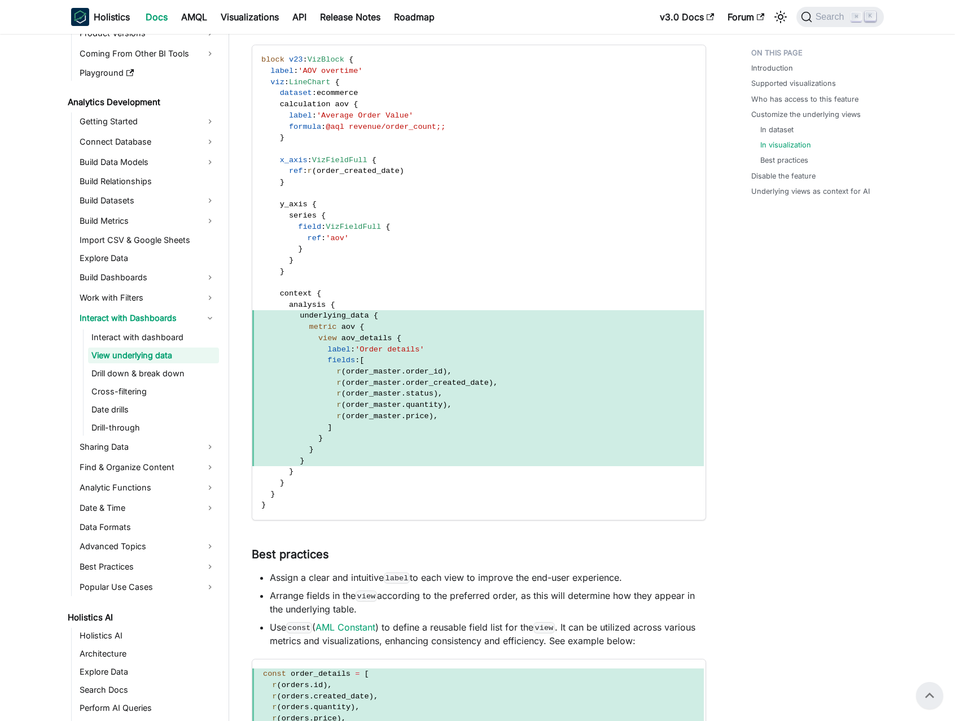
scroll to position [1787, 0]
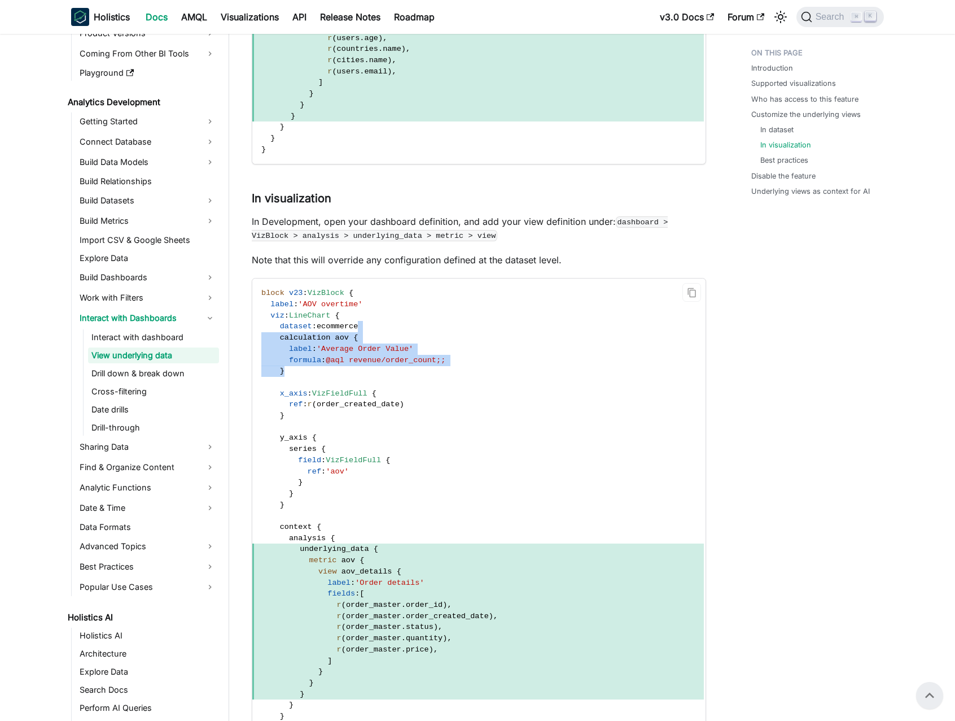
drag, startPoint x: 446, startPoint y: 322, endPoint x: 453, endPoint y: 377, distance: 55.3
click at [453, 377] on code "block v23 : VizBlock { label : 'AOV overtime' viz : LineChart { dataset : ecomm…" at bounding box center [478, 515] width 452 height 474
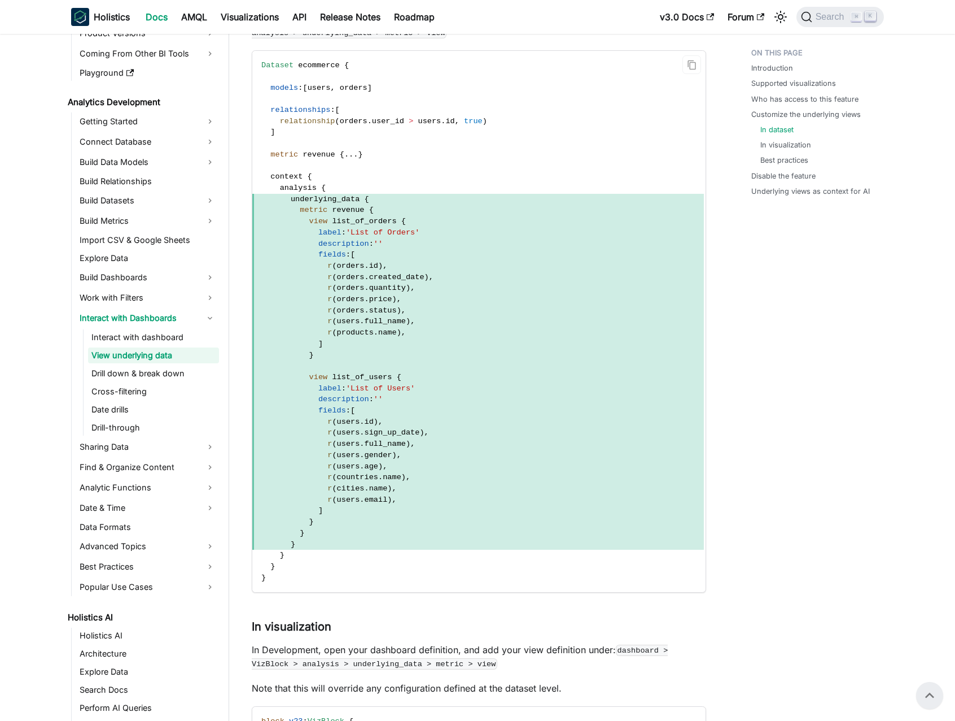
scroll to position [1248, 0]
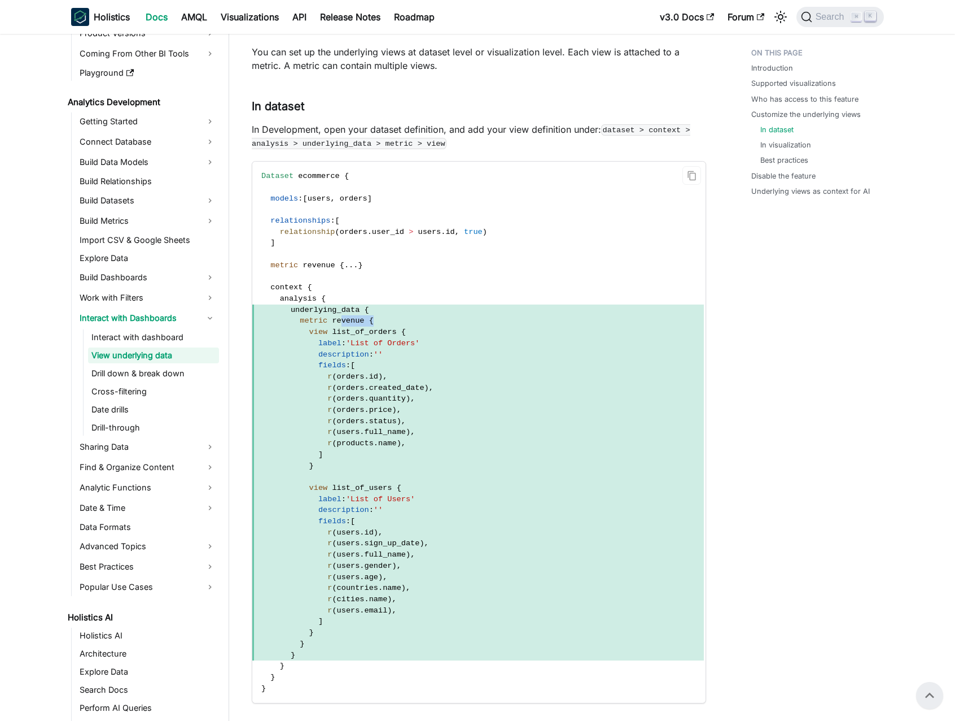
drag, startPoint x: 378, startPoint y: 321, endPoint x: 340, endPoint y: 321, distance: 37.3
click at [340, 321] on span "metric revenue {" at bounding box center [478, 320] width 452 height 11
click at [340, 321] on span "revenue" at bounding box center [348, 320] width 32 height 8
click at [347, 321] on span "revenue" at bounding box center [348, 320] width 32 height 8
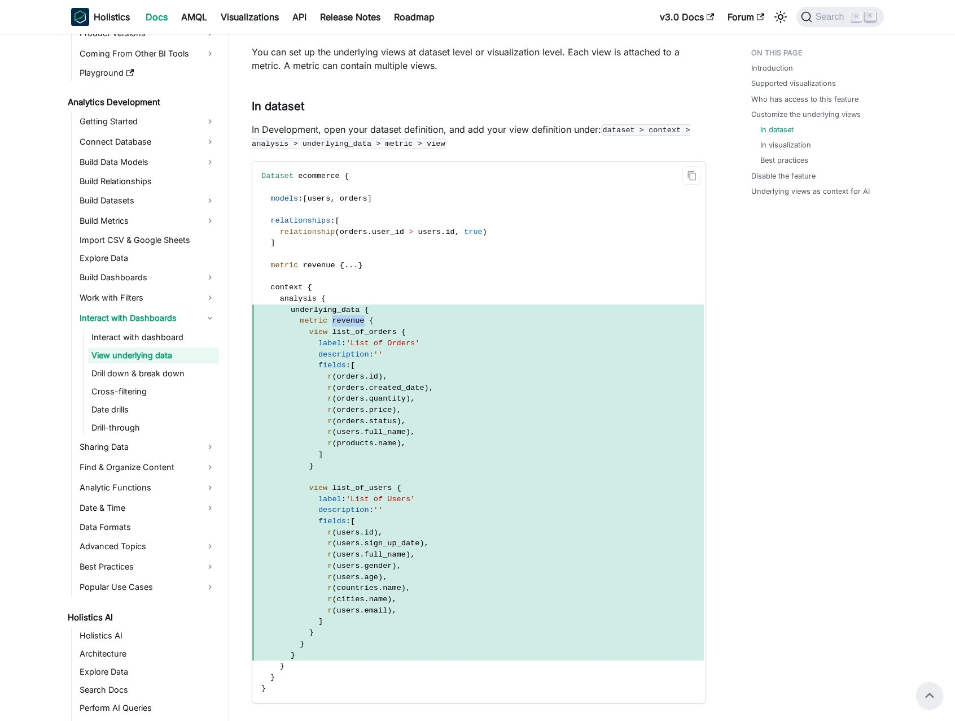
click at [347, 321] on span "revenue" at bounding box center [348, 320] width 32 height 8
click at [352, 322] on span "revenue" at bounding box center [348, 320] width 32 height 8
